Goal: Task Accomplishment & Management: Use online tool/utility

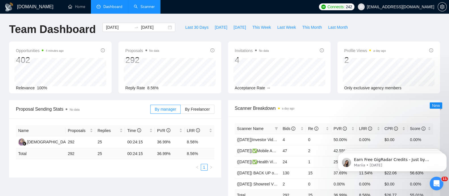
click at [146, 9] on link "Scanner" at bounding box center [144, 6] width 21 height 5
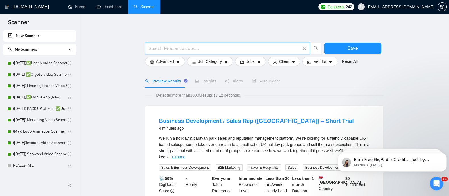
click at [183, 50] on input "text" at bounding box center [224, 48] width 152 height 7
drag, startPoint x: 183, startPoint y: 50, endPoint x: 122, endPoint y: 52, distance: 60.8
click at [183, 50] on input "text" at bounding box center [224, 48] width 152 height 7
click at [20, 61] on link "([DATE])✅Health Video Scanner" at bounding box center [40, 62] width 54 height 11
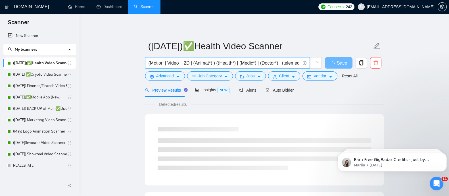
drag, startPoint x: 225, startPoint y: 64, endPoint x: 145, endPoint y: 64, distance: 80.0
click at [145, 64] on span "(Motion | Video | 2D | (Animat*) ) ((Health*) | (Medic*) | (Doctor*) | (telemed…" at bounding box center [227, 62] width 165 height 11
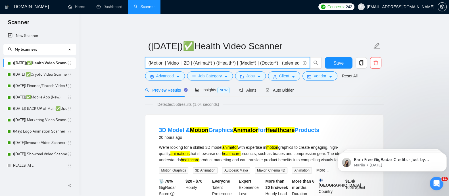
click at [222, 60] on input "(Motion | Video | 2D | (Animat*) ) ((Health*) | (Medic*) | (Doctor*) | (telemed…" at bounding box center [224, 62] width 152 height 7
drag, startPoint x: 149, startPoint y: 64, endPoint x: 222, endPoint y: 67, distance: 73.3
click at [222, 67] on span "(Motion | Video | 2D | (Animat*) ) ((Health*) | (Medic*) | (Doctor*) | (telemed…" at bounding box center [227, 62] width 165 height 11
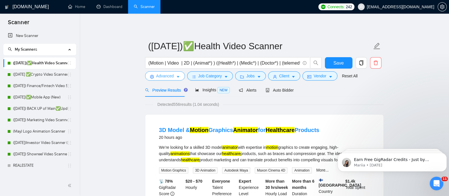
click at [176, 78] on icon "caret-down" at bounding box center [178, 77] width 4 height 4
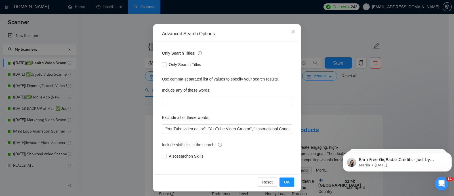
scroll to position [39, 0]
drag, startPoint x: 165, startPoint y: 129, endPoint x: 242, endPoint y: 128, distance: 77.5
click at [242, 128] on input ""YouTube video editor", "YouTube Video Creator", " Instructional Course Videos"…" at bounding box center [227, 128] width 130 height 9
click at [132, 127] on div "Advanced Search Options Only Search Titles: Only Search Titles Use comma-separa…" at bounding box center [227, 98] width 454 height 196
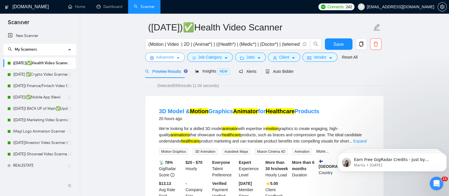
scroll to position [19, 0]
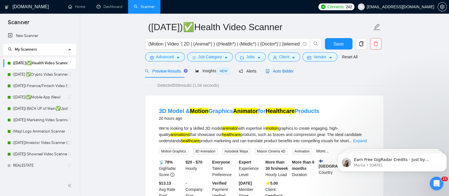
click at [286, 69] on span "Auto Bidder" at bounding box center [279, 71] width 28 height 5
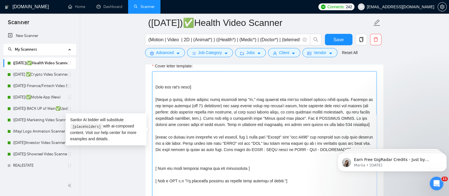
scroll to position [110, 0]
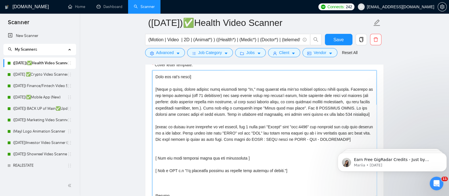
drag, startPoint x: 155, startPoint y: 85, endPoint x: 287, endPoint y: 180, distance: 163.1
click at [287, 180] on textarea "Cover letter template:" at bounding box center [264, 134] width 224 height 128
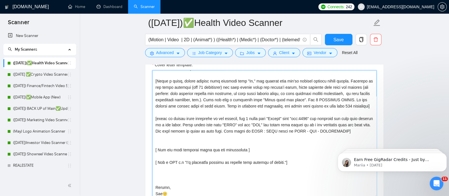
drag, startPoint x: 180, startPoint y: 192, endPoint x: 157, endPoint y: 74, distance: 119.8
click at [157, 74] on textarea "Cover letter template:" at bounding box center [264, 134] width 224 height 128
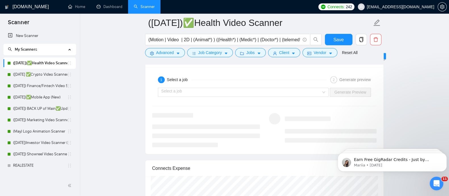
scroll to position [1125, 0]
click at [309, 97] on input "search" at bounding box center [241, 96] width 160 height 9
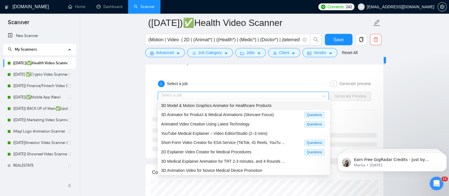
click at [261, 106] on span "3D Model & Motion Graphics Animator for Healthcare Products" at bounding box center [216, 105] width 110 height 5
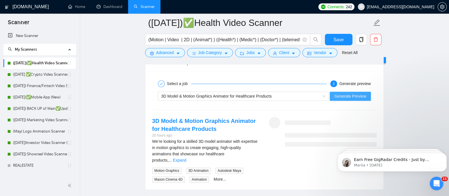
click at [351, 95] on span "Generate Preview" at bounding box center [350, 96] width 32 height 6
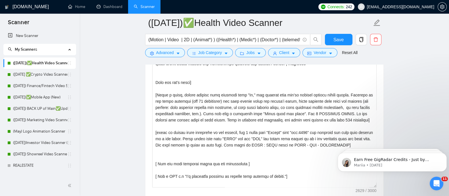
scroll to position [94, 0]
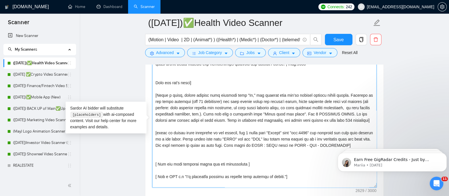
drag, startPoint x: 157, startPoint y: 94, endPoint x: 187, endPoint y: 123, distance: 41.9
click at [187, 123] on textarea "Cover letter template:" at bounding box center [264, 123] width 224 height 128
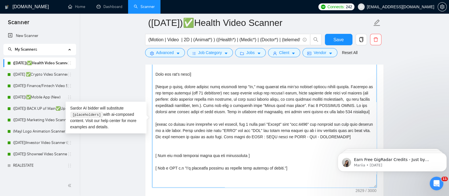
scroll to position [103, 0]
click at [160, 82] on textarea "Cover letter template:" at bounding box center [264, 123] width 224 height 128
drag, startPoint x: 155, startPoint y: 84, endPoint x: 184, endPoint y: 122, distance: 48.0
click at [184, 122] on textarea "Cover letter template:" at bounding box center [264, 123] width 224 height 128
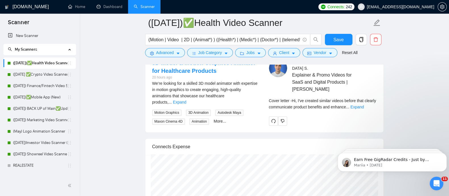
scroll to position [1184, 0]
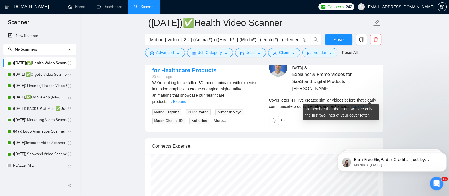
click at [363, 104] on link "Expand" at bounding box center [356, 106] width 13 height 5
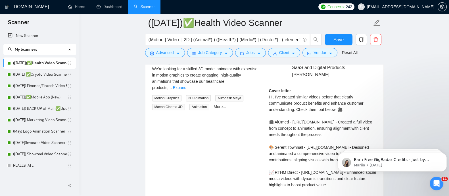
scroll to position [1198, 0]
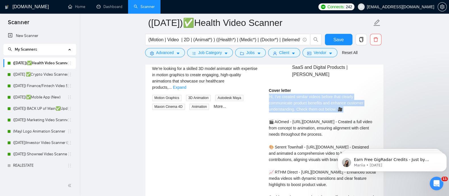
drag, startPoint x: 268, startPoint y: 86, endPoint x: 345, endPoint y: 105, distance: 78.8
click at [345, 105] on div "Cover letter Hi, I've created similar videos before that clearly communicate pr…" at bounding box center [323, 162] width 108 height 150
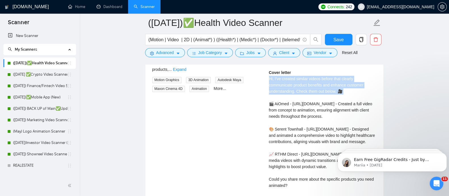
scroll to position [1216, 0]
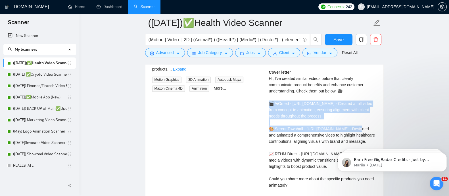
drag, startPoint x: 270, startPoint y: 96, endPoint x: 323, endPoint y: 121, distance: 58.9
click at [323, 121] on div "Cover letter Hi, I've created similar videos before that clearly communicate pr…" at bounding box center [323, 144] width 108 height 150
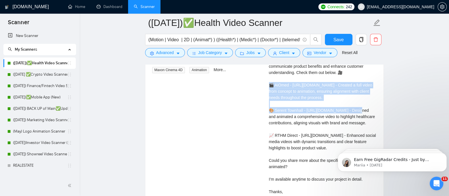
scroll to position [1235, 0]
click at [336, 94] on div "Cover letter Hi, I've created similar videos before that clearly communicate pr…" at bounding box center [323, 125] width 108 height 150
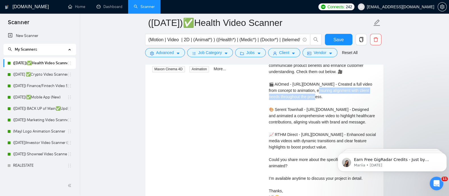
drag, startPoint x: 318, startPoint y: 89, endPoint x: 320, endPoint y: 96, distance: 7.3
click at [320, 96] on div "Cover letter Hi, I've created similar videos before that clearly communicate pr…" at bounding box center [323, 125] width 108 height 150
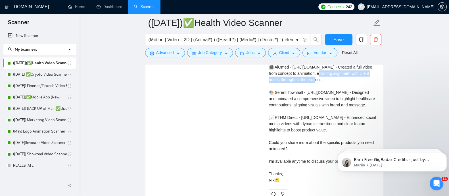
scroll to position [1258, 0]
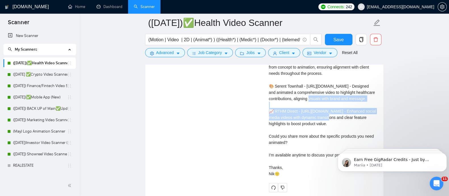
drag, startPoint x: 319, startPoint y: 101, endPoint x: 338, endPoint y: 113, distance: 22.7
click at [338, 113] on div "Cover letter Hi, I've created similar videos before that clearly communicate pr…" at bounding box center [323, 101] width 108 height 150
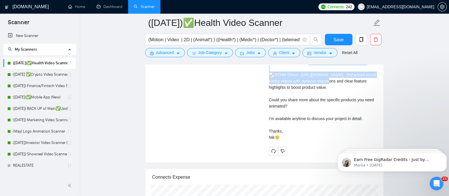
scroll to position [1295, 0]
drag, startPoint x: 268, startPoint y: 121, endPoint x: 291, endPoint y: 127, distance: 24.1
click at [291, 127] on div "[MEDICAL_DATA][PERSON_NAME] ⚡️Boosted Explainer & Promo Videos for SaaS and Dig…" at bounding box center [322, 50] width 117 height 208
drag, startPoint x: 604, startPoint y: 282, endPoint x: 363, endPoint y: 141, distance: 278.9
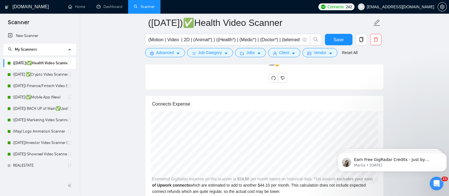
scroll to position [1368, 0]
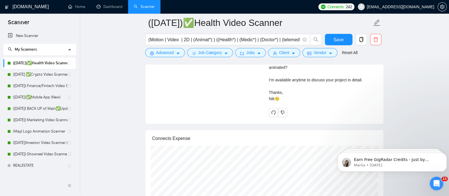
click at [199, 116] on div "3D Model & Motion Graphics Animator for Healthcare Products 20 hours ago We’re …" at bounding box center [264, 12] width 233 height 208
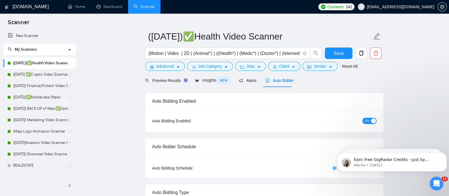
scroll to position [10, 0]
drag, startPoint x: 153, startPoint y: 121, endPoint x: 196, endPoint y: 120, distance: 42.3
click at [196, 120] on div "Auto Bidding Enabled:" at bounding box center [189, 120] width 75 height 6
click at [375, 117] on button "ON" at bounding box center [369, 120] width 14 height 6
click at [243, 125] on div "Auto Bidding Enabled: OFF" at bounding box center [264, 120] width 238 height 23
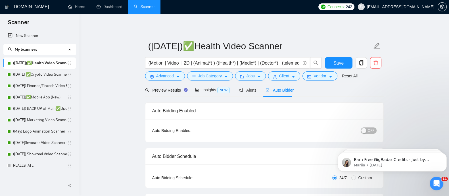
scroll to position [13, 0]
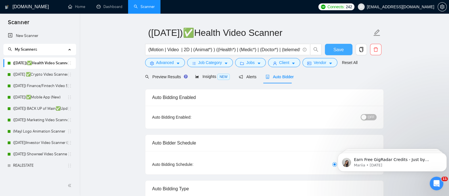
click at [340, 48] on span "Save" at bounding box center [338, 49] width 10 height 7
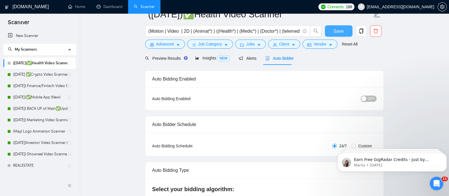
scroll to position [8, 0]
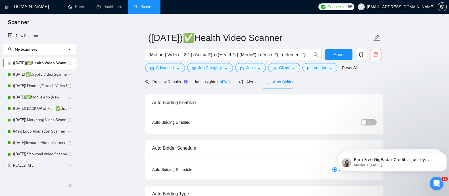
click at [373, 121] on span "OFF" at bounding box center [370, 122] width 7 height 6
click at [340, 55] on span "Save" at bounding box center [338, 54] width 10 height 7
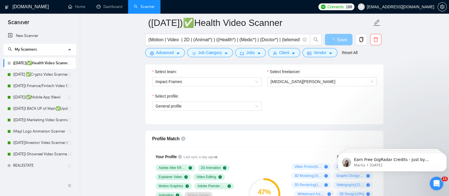
scroll to position [303, 0]
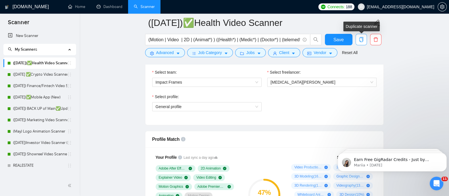
click at [363, 41] on icon "copy" at bounding box center [360, 39] width 5 height 5
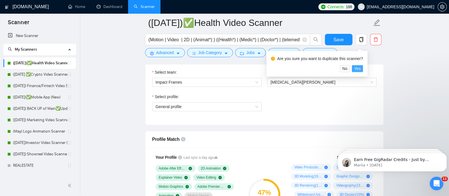
click at [358, 66] on span "Yes" at bounding box center [357, 68] width 7 height 6
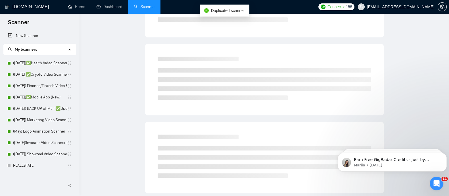
scroll to position [11, 0]
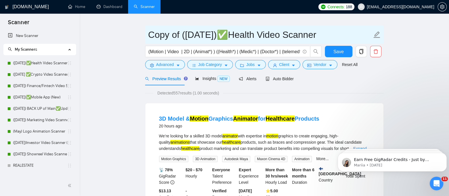
click at [247, 35] on input "Copy of ([DATE])✅Health Video Scanner" at bounding box center [260, 35] width 224 height 14
click at [223, 35] on input "Copy of ([DATE])✅Health Video Scanner" at bounding box center [260, 35] width 224 height 14
click at [222, 36] on input "Copy of ([DATE])✅Health Video Scanner" at bounding box center [260, 35] width 224 height 14
click at [181, 33] on input "Copy of ([DATE])✅Health Video Scanner" at bounding box center [260, 35] width 224 height 14
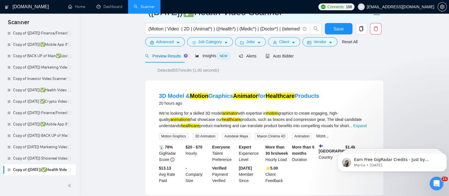
scroll to position [0, 0]
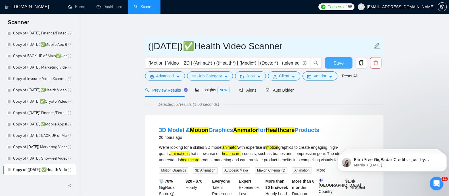
type input "([DATE])✅Health Video Scanner"
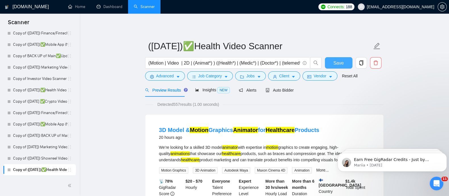
click at [336, 62] on span "Save" at bounding box center [338, 62] width 10 height 7
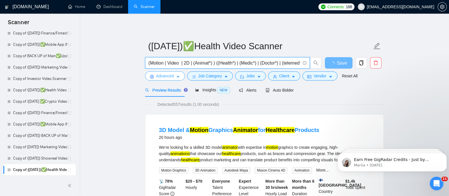
drag, startPoint x: 216, startPoint y: 64, endPoint x: 155, endPoint y: 72, distance: 61.5
click at [155, 72] on form "([DATE])✅Health Video Scanner (Motion | Video | 2D | (Animat*) ) ((Health*) | (…" at bounding box center [264, 60] width 238 height 46
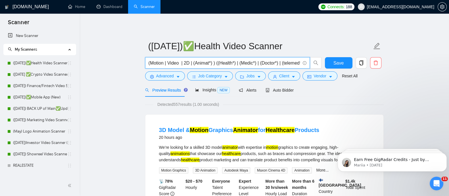
click at [222, 64] on input "(Motion | Video | 2D | (Animat*) ) ((Health*) | (Medic*) | (Doctor*) | (telemed…" at bounding box center [224, 62] width 152 height 7
click at [148, 61] on input "(Motion | Video | 2D | (Animat*) ) ((Health*) | (Medic*) | (Doctor*) | (telemed…" at bounding box center [224, 62] width 152 height 7
drag, startPoint x: 148, startPoint y: 61, endPoint x: 215, endPoint y: 60, distance: 67.2
click at [215, 60] on input "(Motion | Video | 2D | (Animat*) ) ((Health*) | (Medic*) | (Doctor*) | (telemed…" at bounding box center [224, 62] width 152 height 7
drag, startPoint x: 266, startPoint y: 64, endPoint x: 215, endPoint y: 67, distance: 51.2
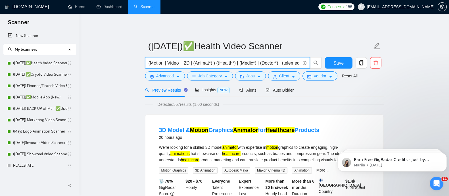
click at [215, 67] on span "(Motion | Video | 2D | (Animat*) ) ((Health*) | (Medic*) | (Doctor*) | (telemed…" at bounding box center [227, 62] width 165 height 11
click at [214, 63] on input "(Motion | Video | 2D | (Animat*) ) ((Health*) | (Medic*) | (Doctor*) | (telemed…" at bounding box center [224, 62] width 152 height 7
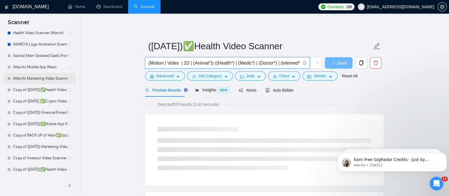
scroll to position [249, 0]
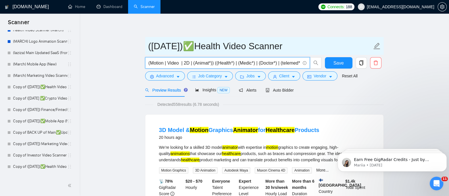
type input "(Motion | Video | 2D | (Animat*)) ((Health*) | (Medic*) | (Doctor*) | (telemed*…"
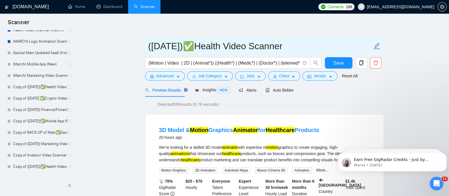
click at [231, 47] on input "([DATE])✅Health Video Scanner" at bounding box center [260, 46] width 224 height 14
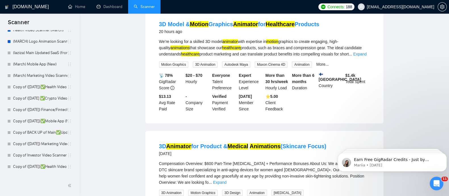
scroll to position [0, 0]
